Goal: Information Seeking & Learning: Stay updated

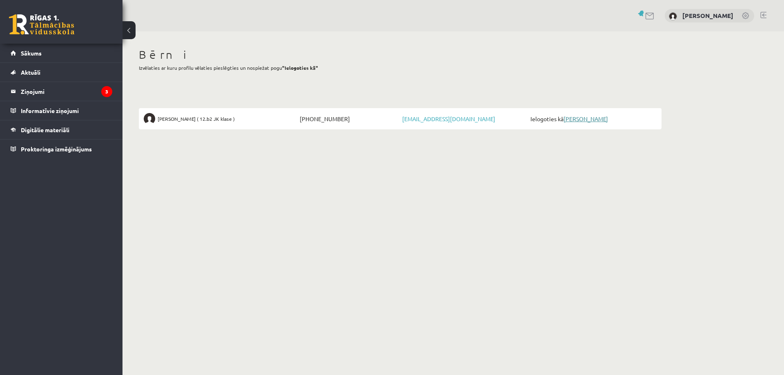
click at [592, 119] on link "[PERSON_NAME]" at bounding box center [585, 118] width 45 height 7
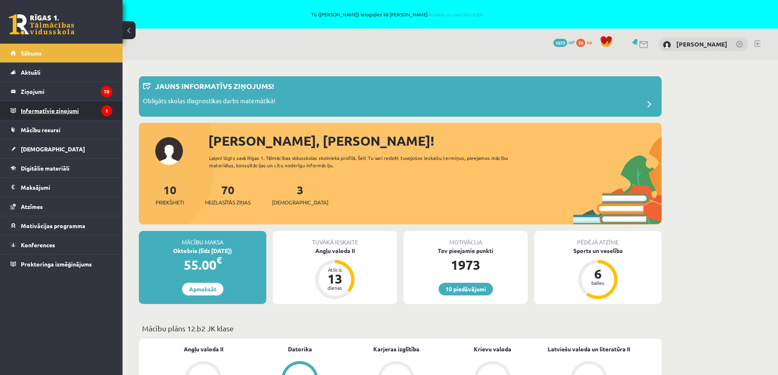
click at [59, 112] on legend "Informatīvie ziņojumi 1" at bounding box center [66, 110] width 91 height 19
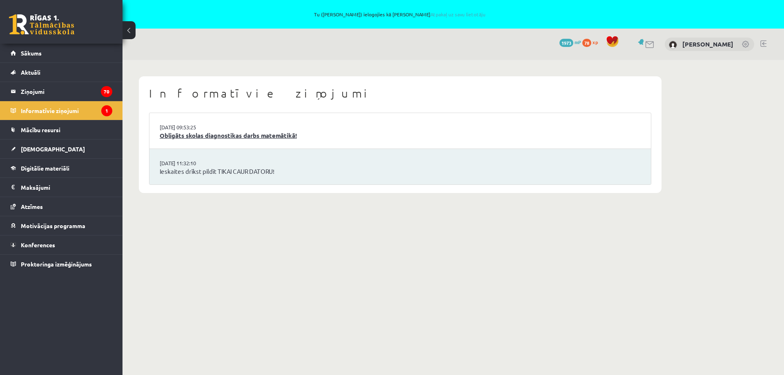
click at [220, 139] on link "Obligāts skolas diagnostikas darbs matemātikā!" at bounding box center [400, 135] width 481 height 9
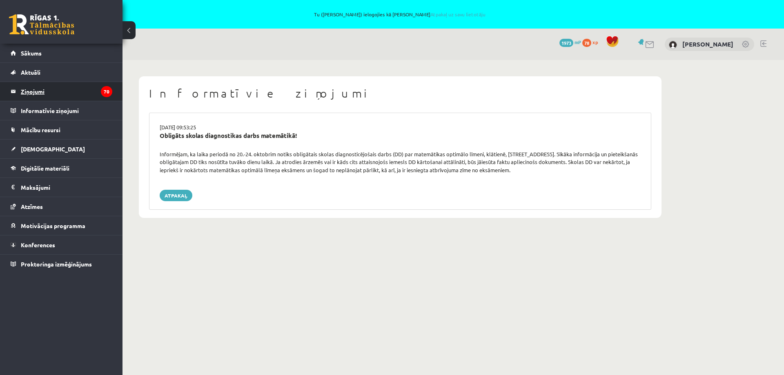
click at [41, 91] on legend "Ziņojumi 70" at bounding box center [66, 91] width 91 height 19
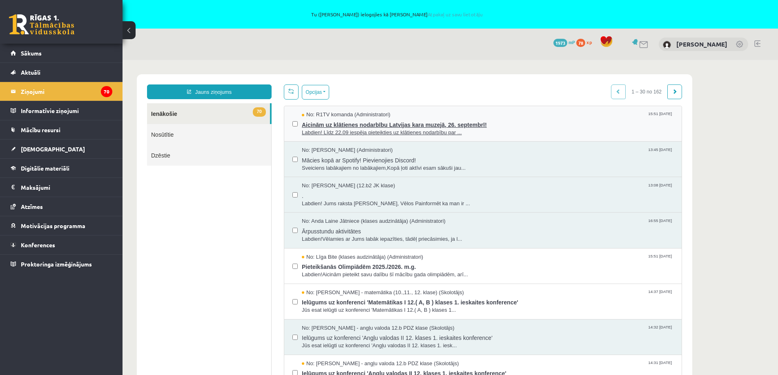
click at [419, 123] on span "Aicinām uz klātienes nodarbību Latvijas kara muzejā, 26. septembrī!" at bounding box center [488, 124] width 372 height 10
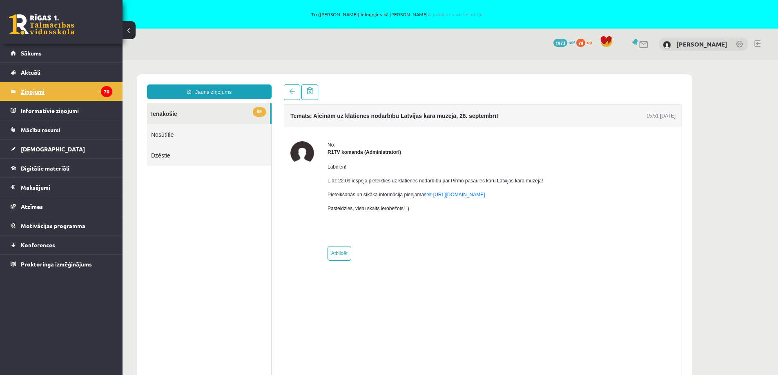
click at [37, 94] on legend "Ziņojumi 70" at bounding box center [66, 91] width 91 height 19
